Goal: Check status

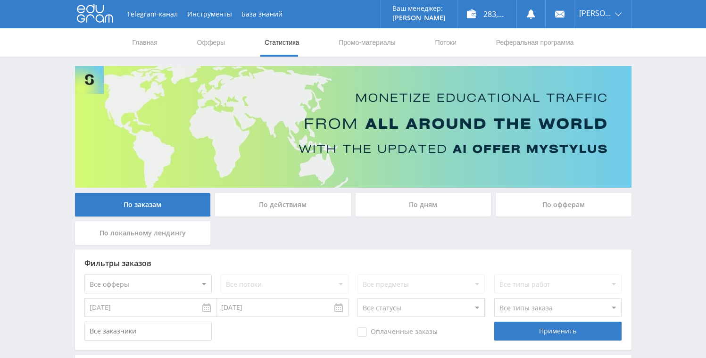
scroll to position [102, 0]
click at [440, 198] on div "По дням" at bounding box center [423, 205] width 136 height 24
click at [0, 0] on input "По дням" at bounding box center [0, 0] width 0 height 0
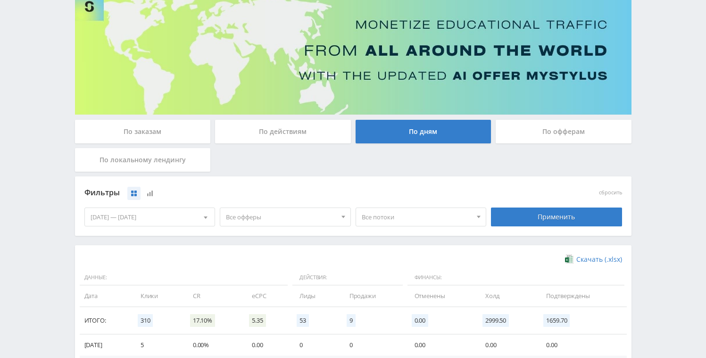
scroll to position [215, 0]
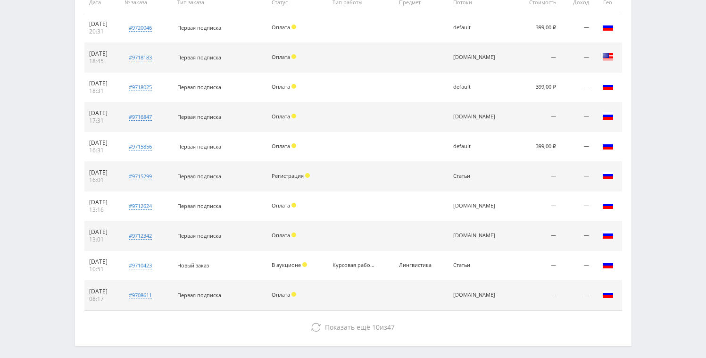
scroll to position [320, 0]
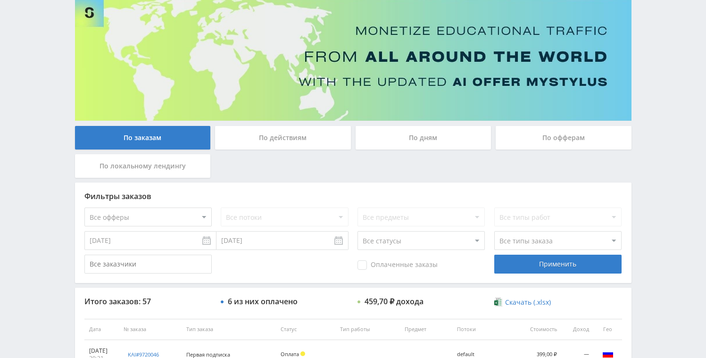
scroll to position [2, 0]
